Goal: Information Seeking & Learning: Learn about a topic

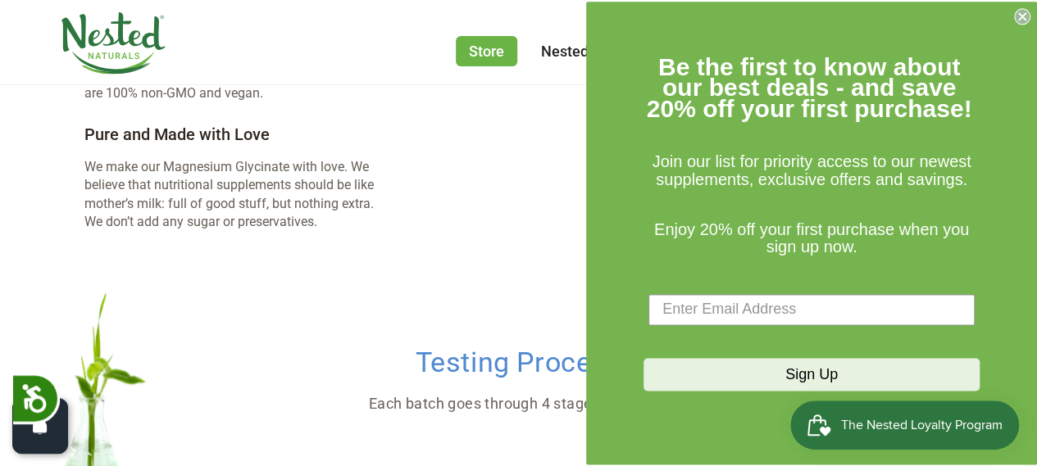
scroll to position [3196, 0]
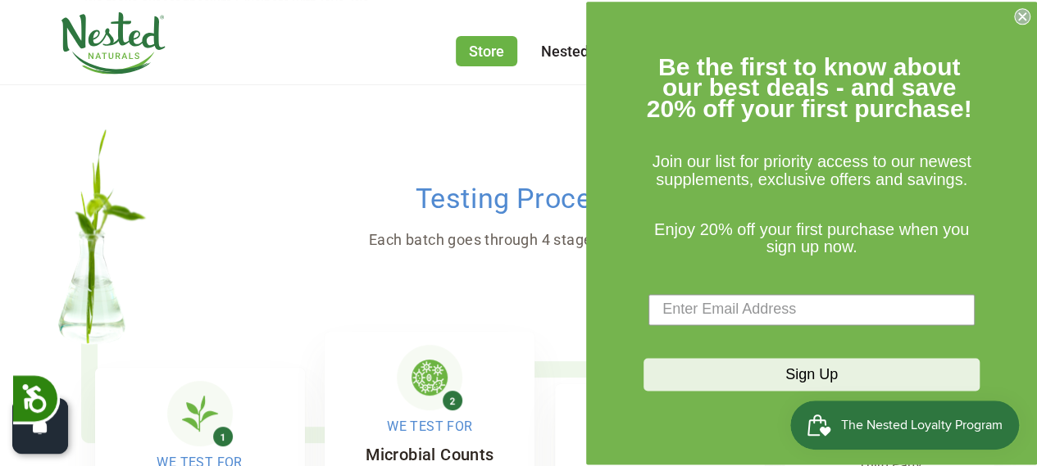
click at [1015, 9] on icon "Close dialog" at bounding box center [1022, 16] width 16 height 16
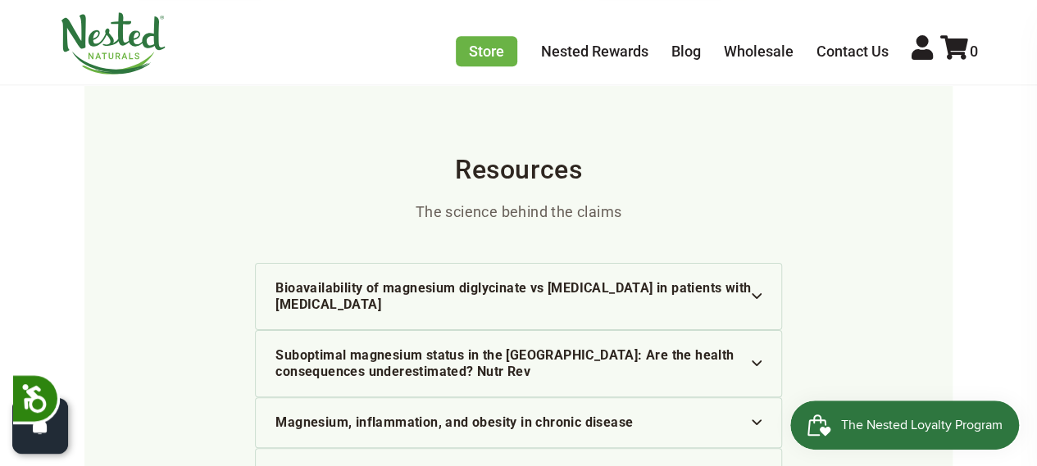
scroll to position [3934, 0]
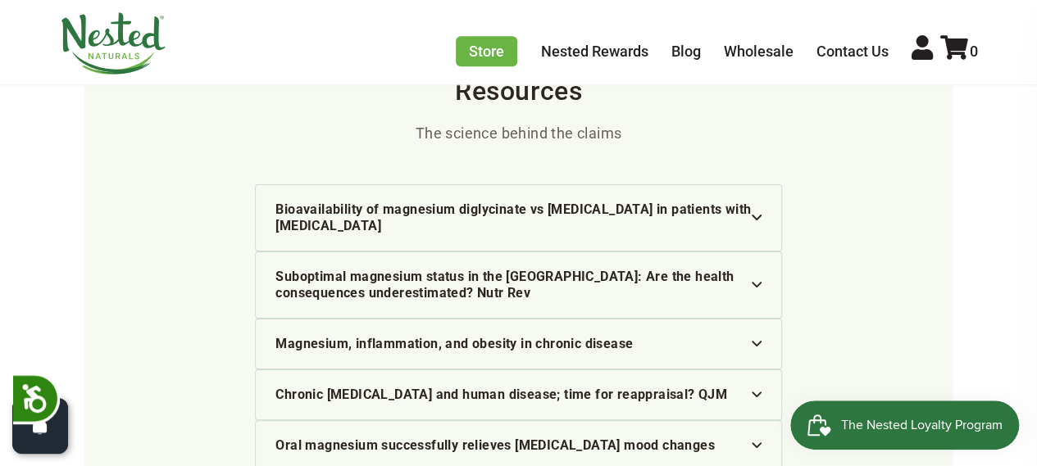
click at [760, 215] on img at bounding box center [757, 218] width 10 height 6
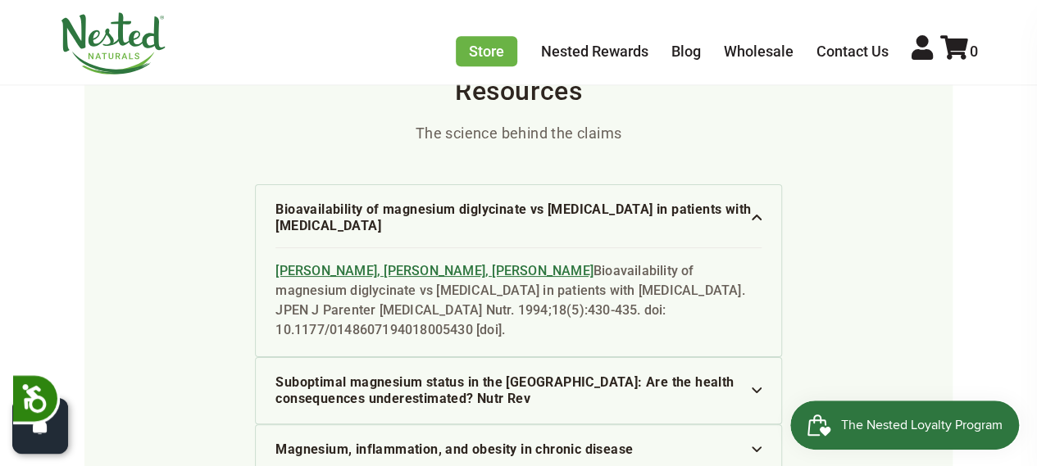
click at [756, 388] on img at bounding box center [757, 391] width 10 height 6
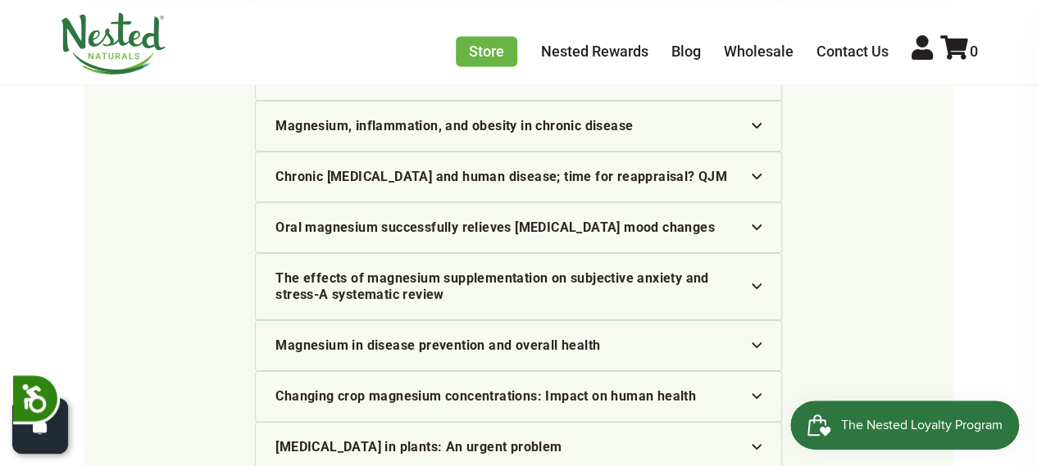
scroll to position [4425, 0]
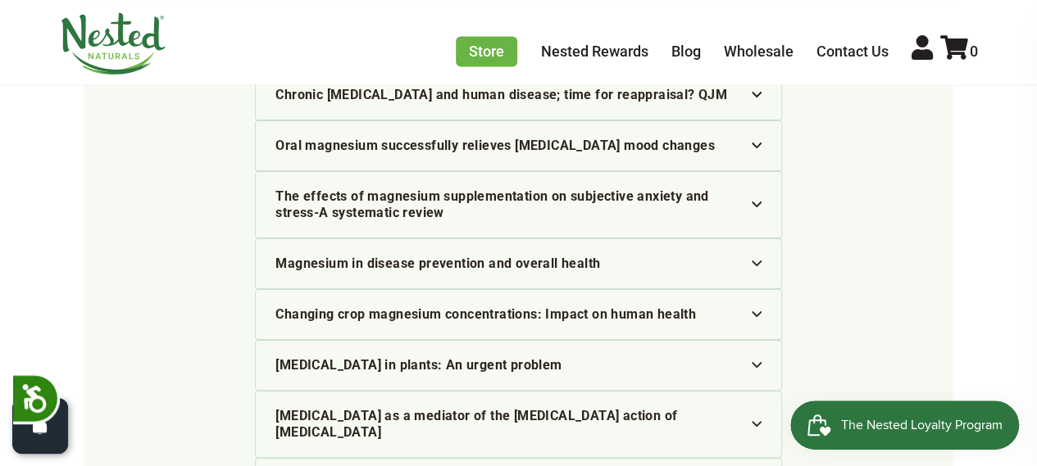
click at [753, 362] on img at bounding box center [757, 365] width 10 height 6
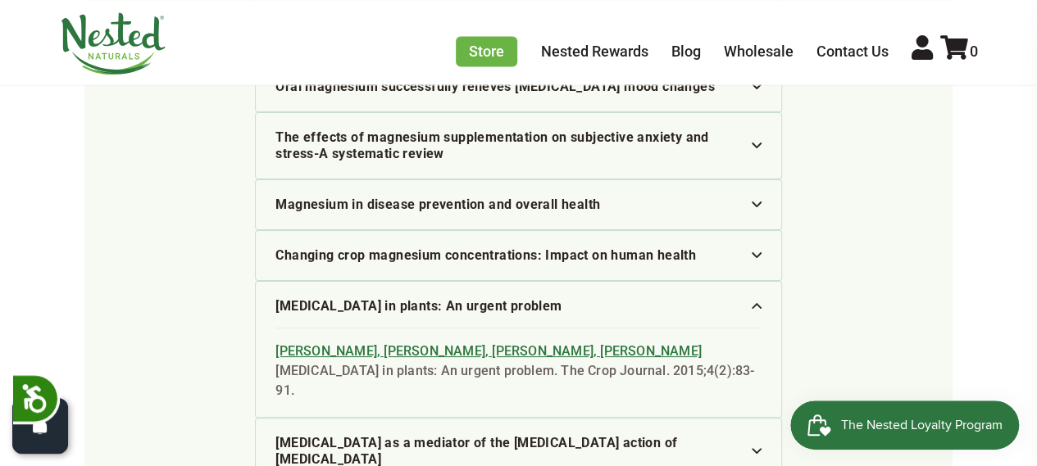
scroll to position [4507, 0]
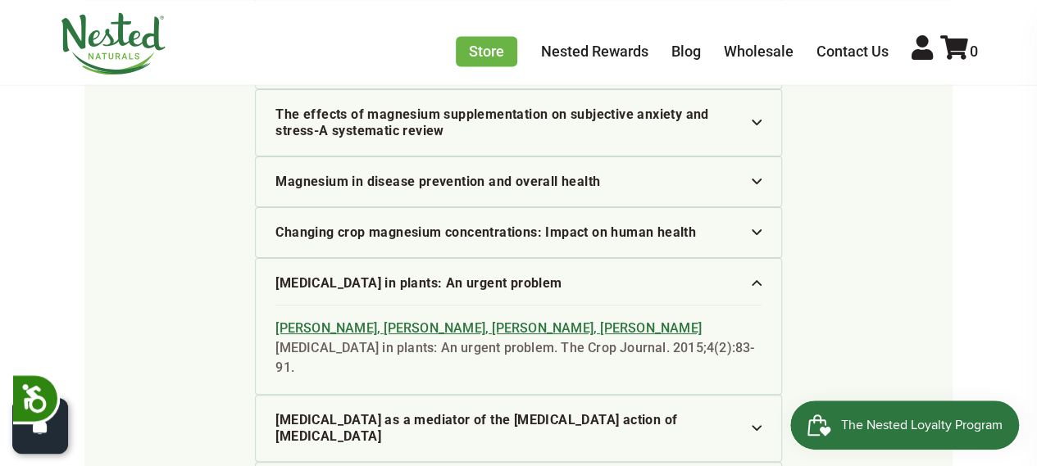
click at [753, 425] on img at bounding box center [757, 428] width 10 height 6
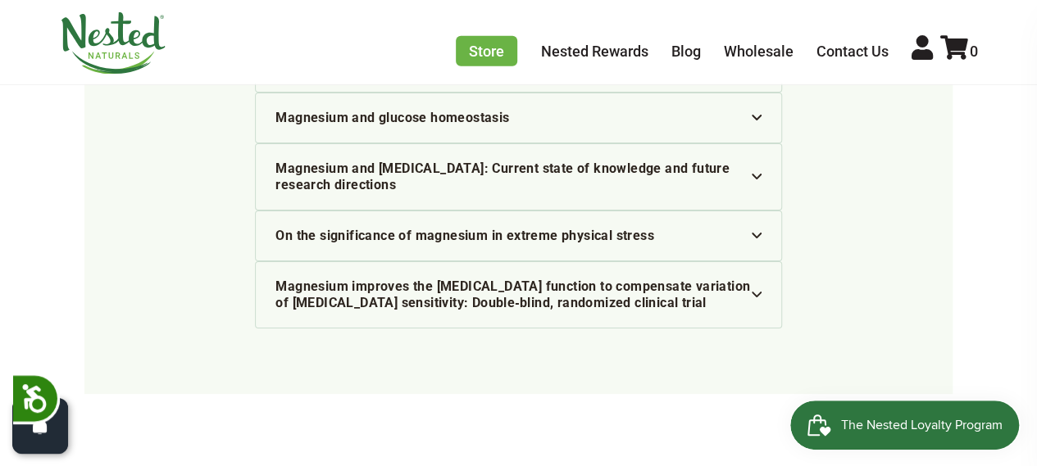
scroll to position [5409, 0]
